Goal: Task Accomplishment & Management: Manage account settings

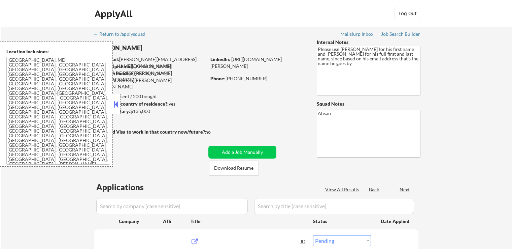
select select ""pending""
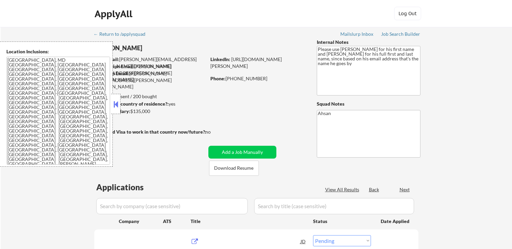
select select ""pending""
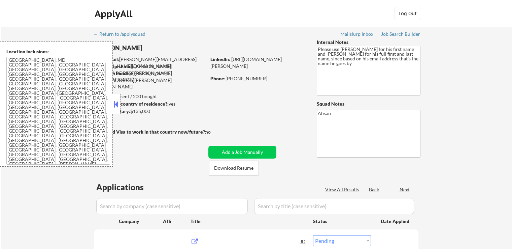
select select ""pending""
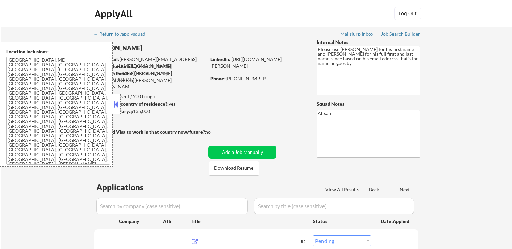
select select ""pending""
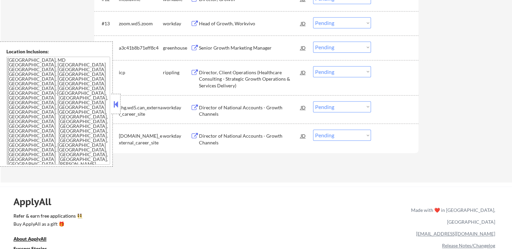
scroll to position [505, 0]
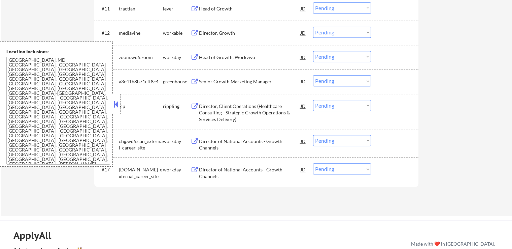
click at [194, 106] on button at bounding box center [195, 106] width 8 height 6
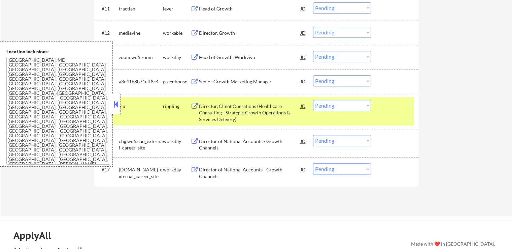
click at [334, 106] on select "Choose an option... Pending Applied Excluded (Questions) Excluded (Expired) Exc…" at bounding box center [342, 105] width 58 height 11
click at [313, 100] on select "Choose an option... Pending Applied Excluded (Questions) Excluded (Expired) Exc…" at bounding box center [342, 105] width 58 height 11
click at [190, 79] on div "greenhouse" at bounding box center [177, 81] width 28 height 7
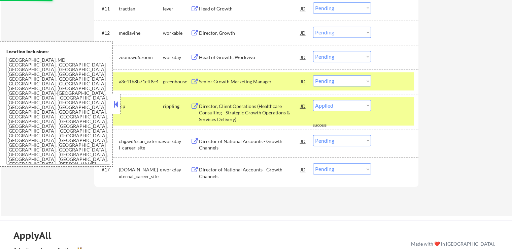
select select ""pending""
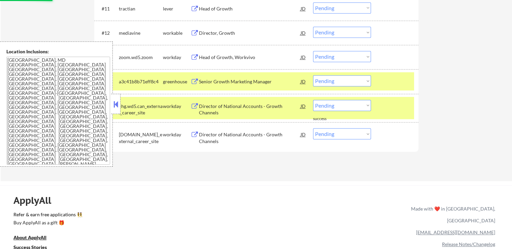
click at [193, 82] on button at bounding box center [195, 81] width 8 height 6
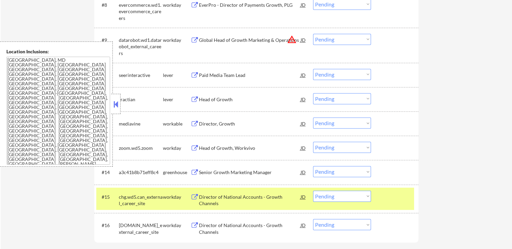
scroll to position [404, 0]
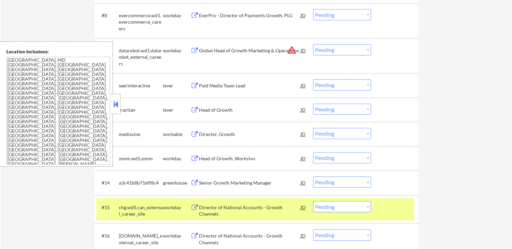
click at [194, 108] on button at bounding box center [195, 110] width 8 height 6
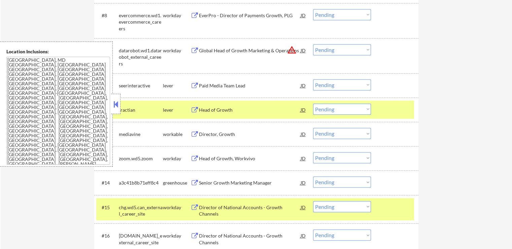
click at [193, 84] on button at bounding box center [195, 86] width 8 height 6
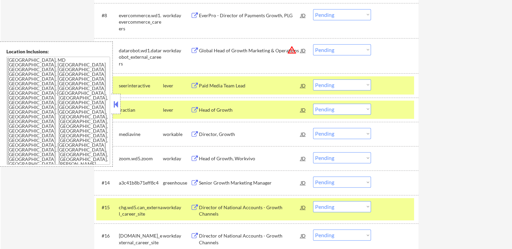
click at [342, 108] on select "Choose an option... Pending Applied Excluded (Questions) Excluded (Expired) Exc…" at bounding box center [342, 108] width 58 height 11
click at [313, 103] on select "Choose an option... Pending Applied Excluded (Questions) Excluded (Expired) Exc…" at bounding box center [342, 108] width 58 height 11
select select ""pending""
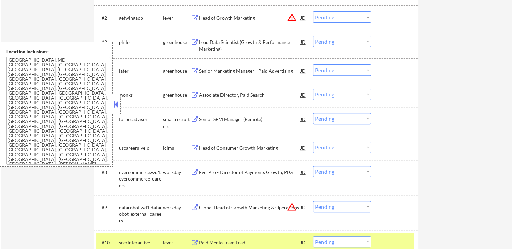
scroll to position [236, 0]
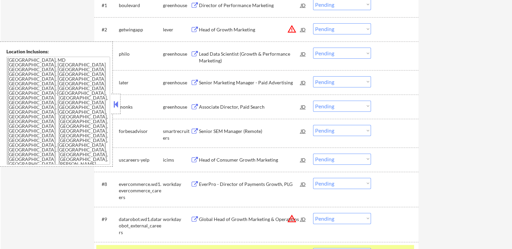
click at [196, 129] on button at bounding box center [195, 131] width 8 height 6
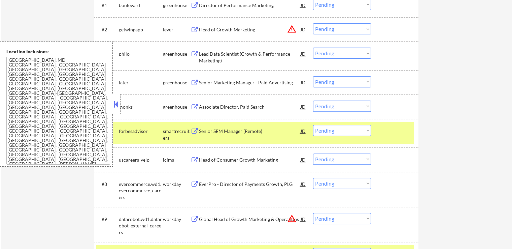
click at [192, 104] on button at bounding box center [195, 107] width 8 height 6
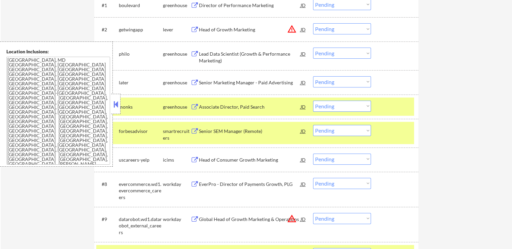
click at [192, 82] on button at bounding box center [195, 82] width 8 height 6
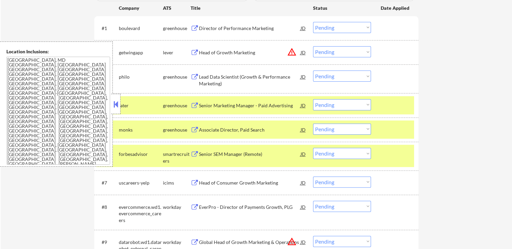
scroll to position [202, 0]
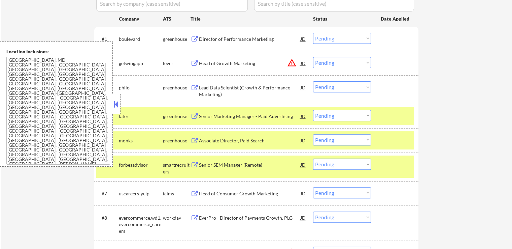
click at [193, 87] on button at bounding box center [195, 88] width 8 height 6
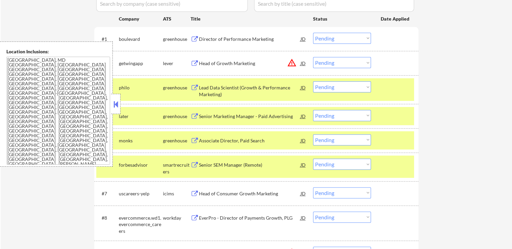
click at [335, 88] on select "Choose an option... Pending Applied Excluded (Questions) Excluded (Expired) Exc…" at bounding box center [342, 86] width 58 height 11
click at [313, 81] on select "Choose an option... Pending Applied Excluded (Questions) Excluded (Expired) Exc…" at bounding box center [342, 86] width 58 height 11
click at [193, 37] on button at bounding box center [195, 39] width 8 height 6
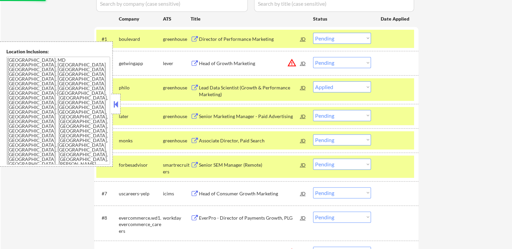
select select ""pending""
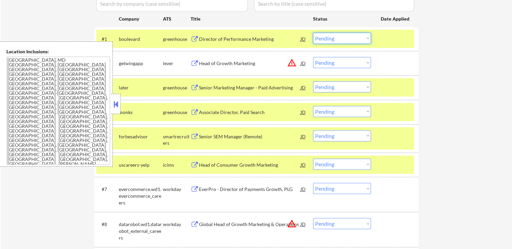
click at [336, 37] on select "Choose an option... Pending Applied Excluded (Questions) Excluded (Expired) Exc…" at bounding box center [342, 38] width 58 height 11
click at [313, 33] on select "Choose an option... Pending Applied Excluded (Questions) Excluded (Expired) Exc…" at bounding box center [342, 38] width 58 height 11
select select ""pending""
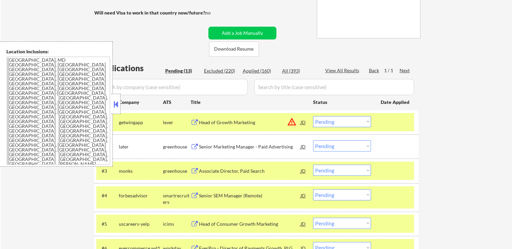
scroll to position [67, 0]
